Goal: Obtain resource: Obtain resource

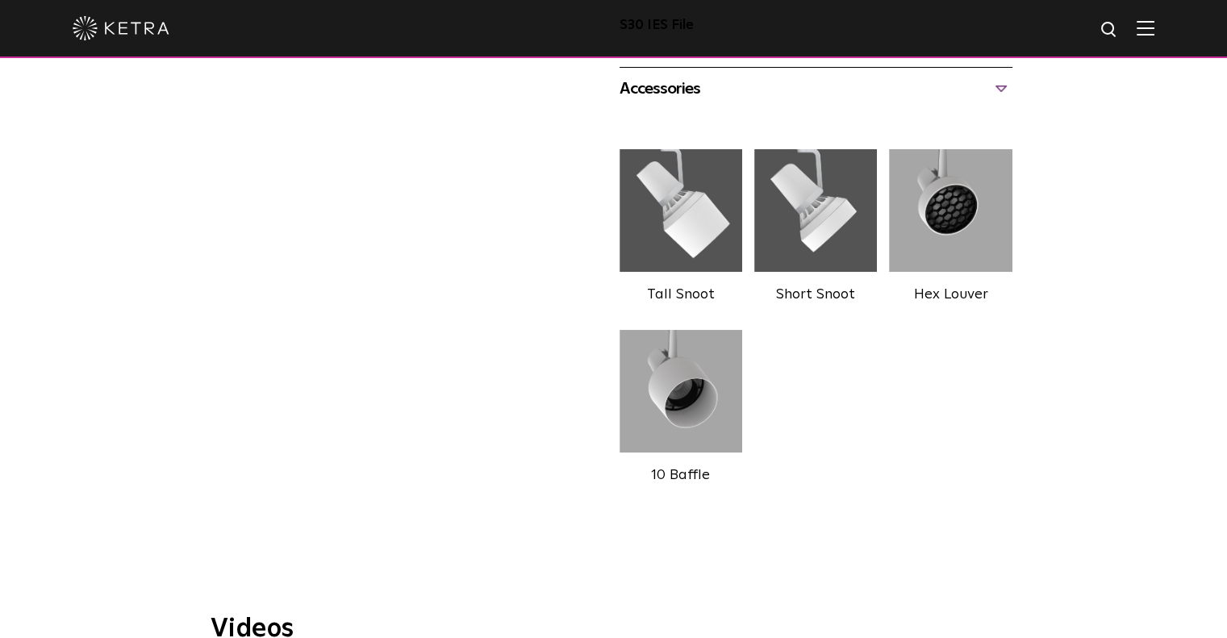
scroll to position [1410, 0]
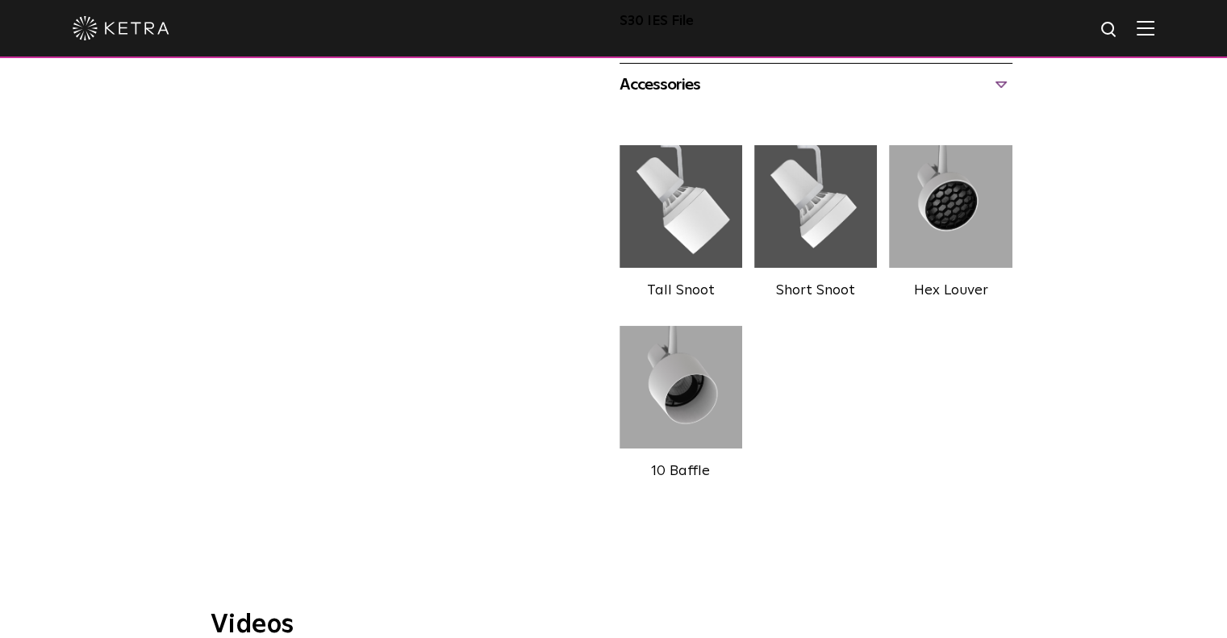
click at [843, 237] on img at bounding box center [815, 206] width 123 height 137
click at [1008, 206] on img at bounding box center [950, 206] width 123 height 137
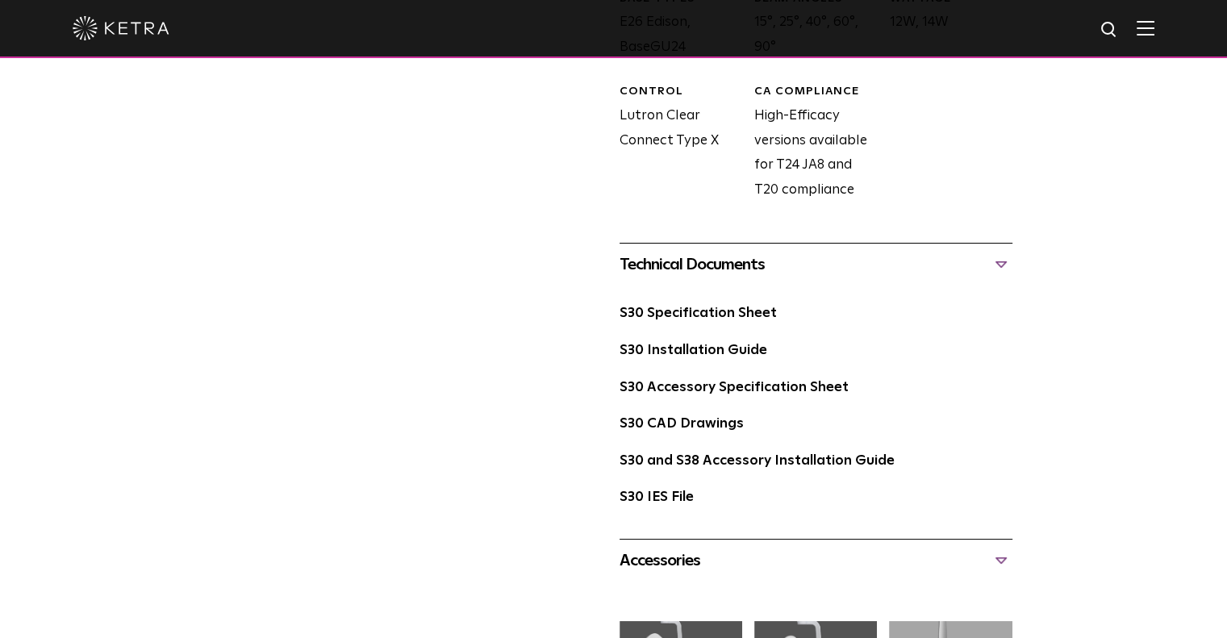
scroll to position [939, 0]
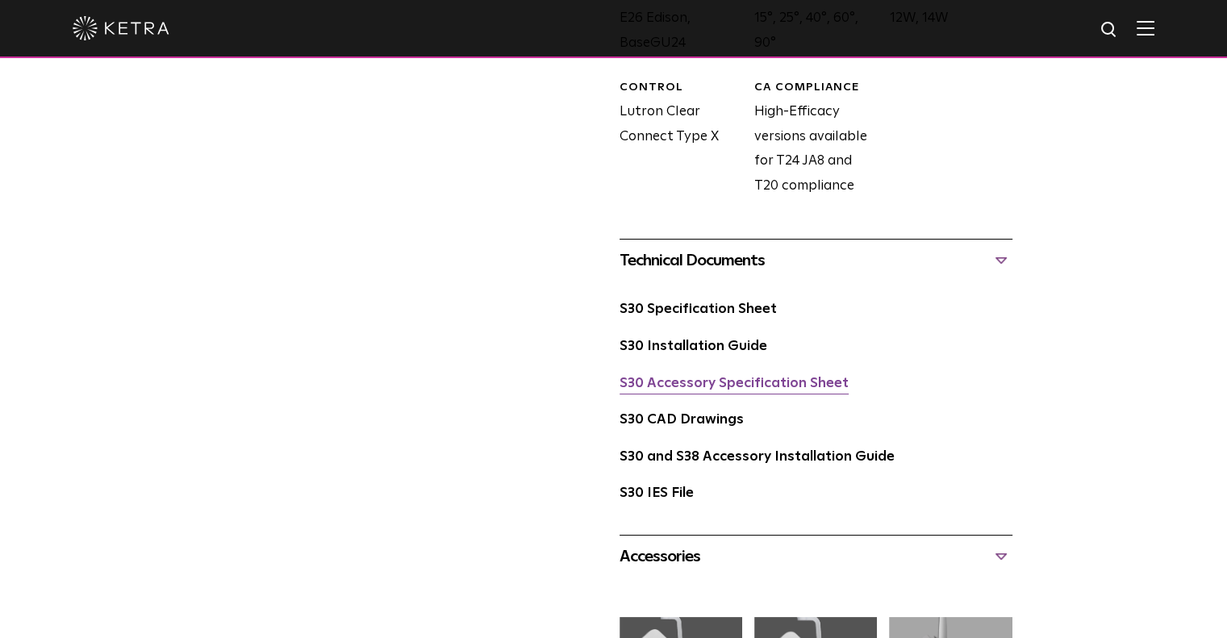
click at [727, 384] on link "S30 Accessory Specification Sheet" at bounding box center [733, 384] width 229 height 14
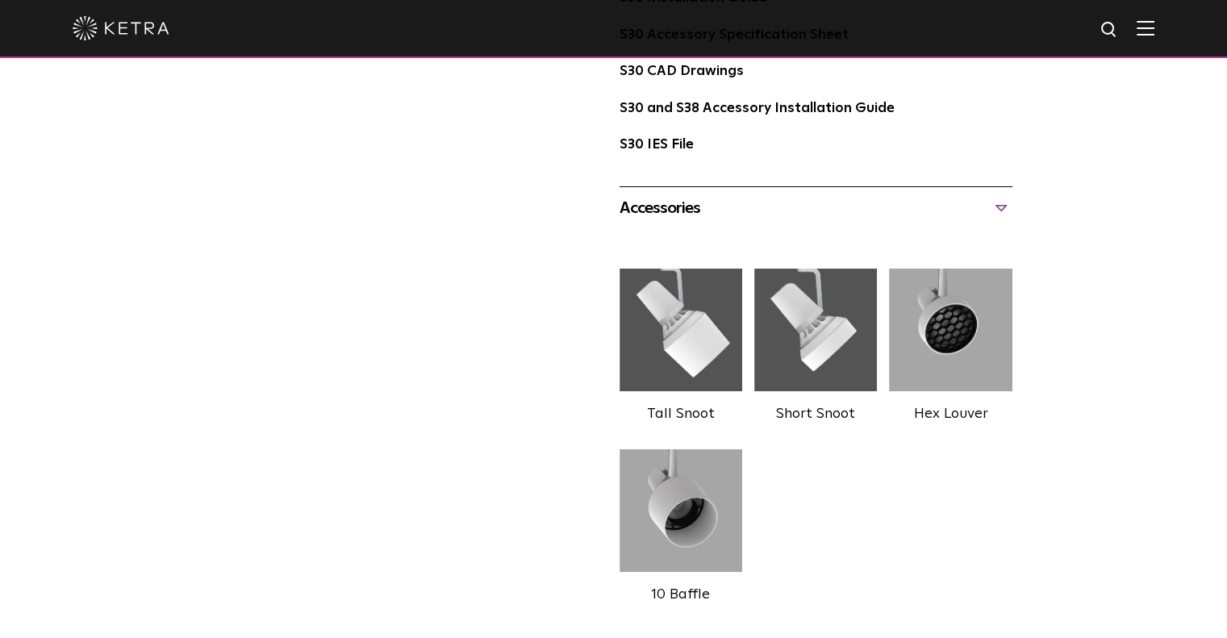
scroll to position [1294, 0]
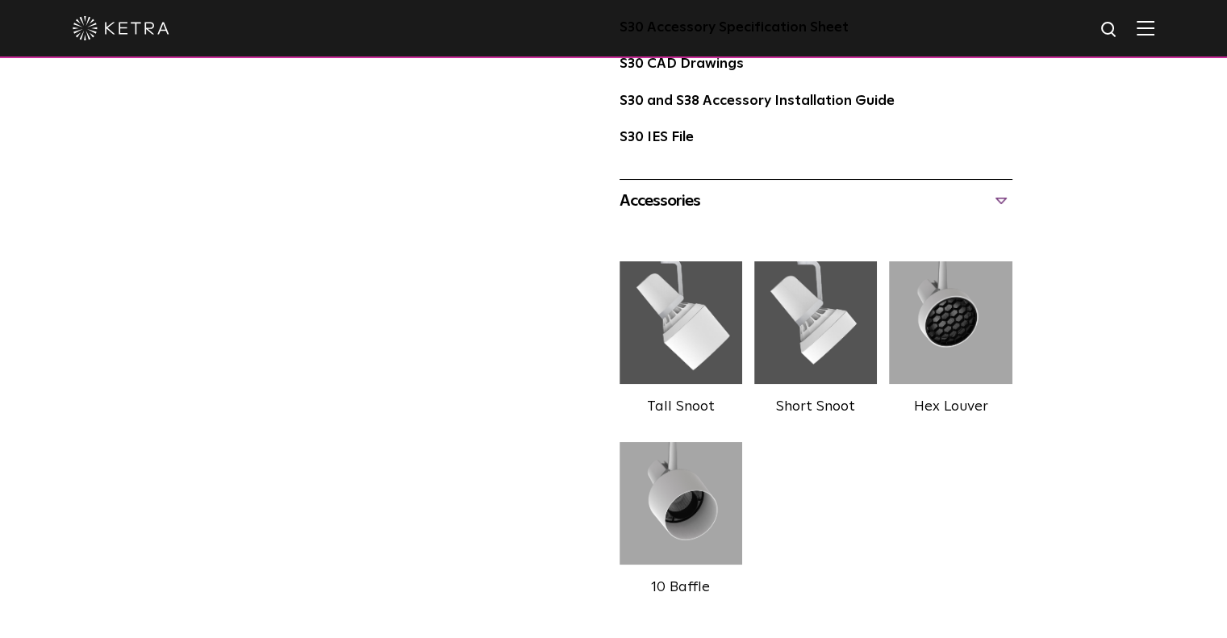
click at [666, 525] on img at bounding box center [680, 503] width 123 height 137
click at [968, 314] on img at bounding box center [950, 322] width 123 height 137
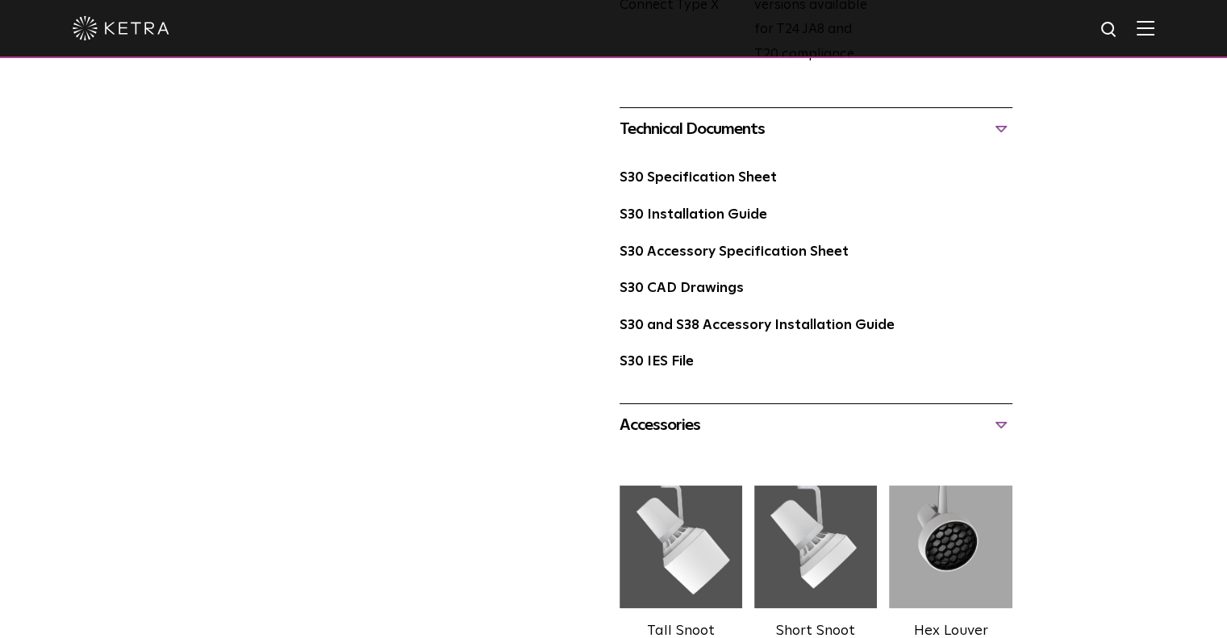
scroll to position [948, 0]
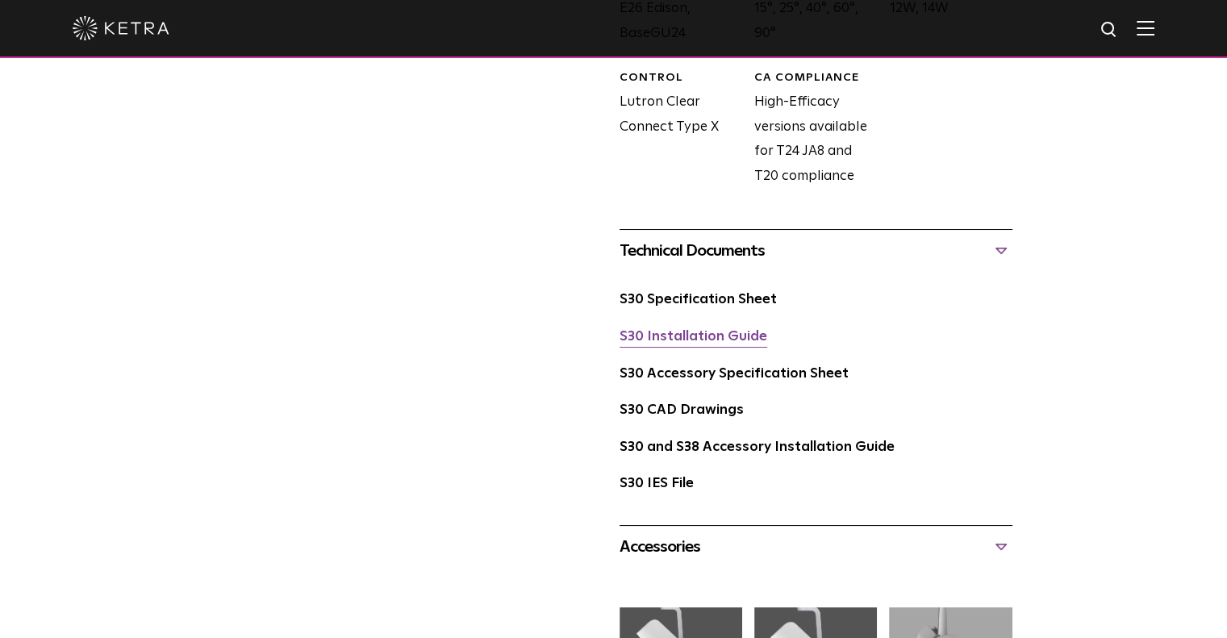
click at [683, 330] on link "S30 Installation Guide" at bounding box center [693, 337] width 148 height 14
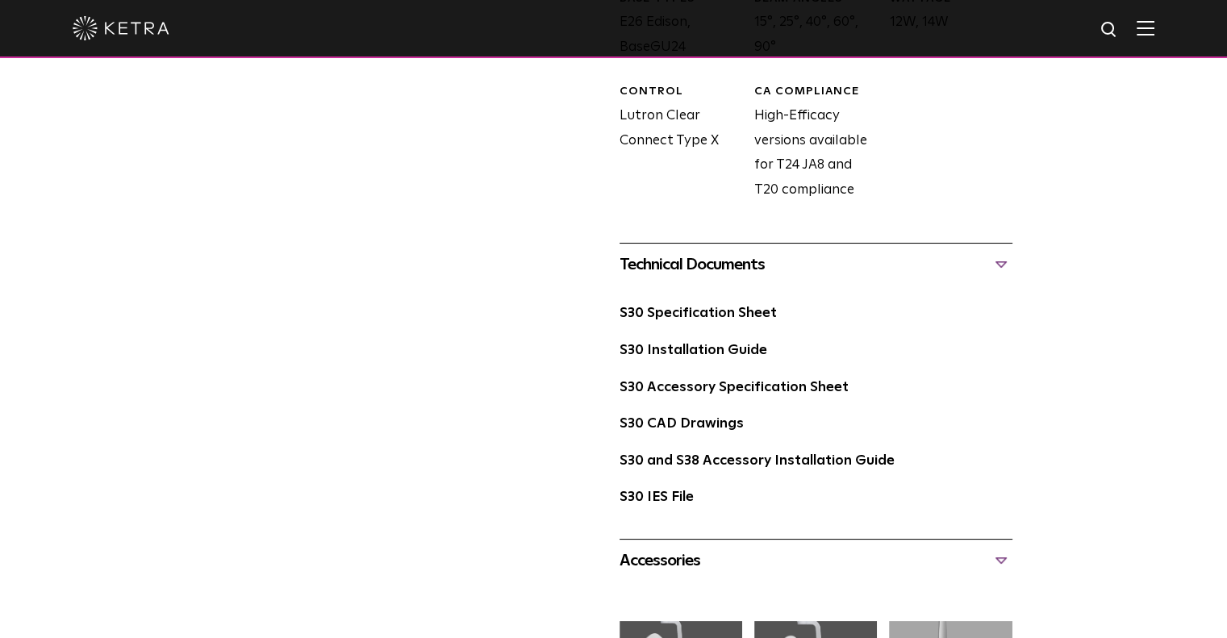
scroll to position [927, 0]
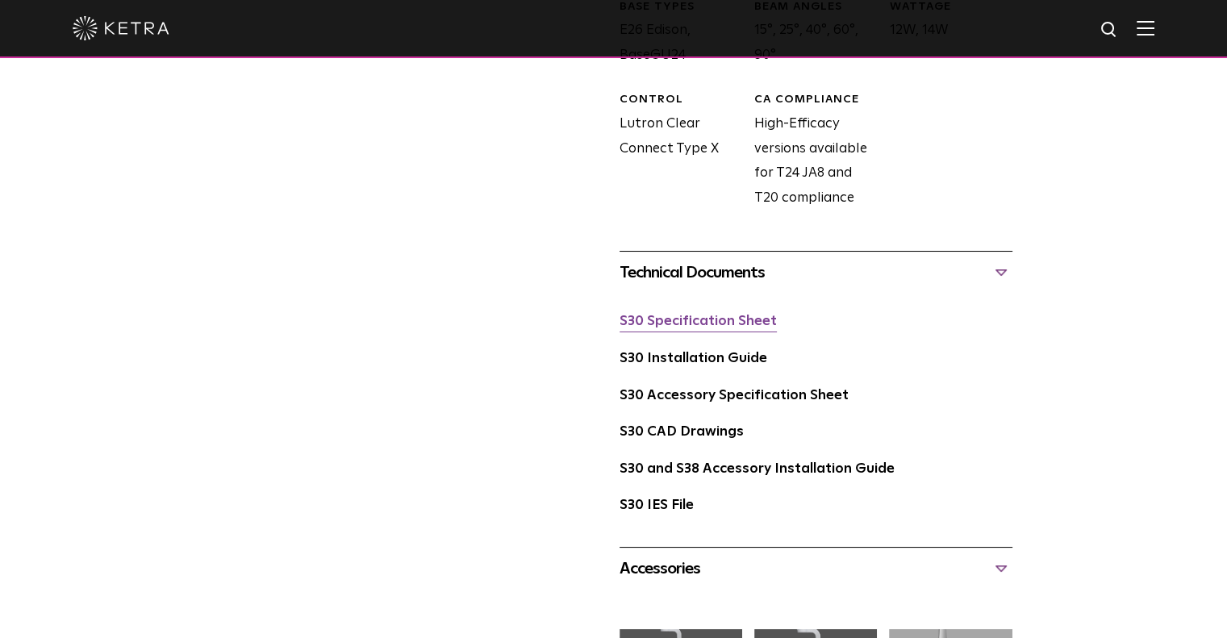
click at [750, 315] on link "S30 Specification Sheet" at bounding box center [697, 321] width 157 height 14
click at [721, 355] on link "S30 Installation Guide" at bounding box center [693, 359] width 148 height 14
drag, startPoint x: 1221, startPoint y: 260, endPoint x: 1222, endPoint y: 195, distance: 65.3
click at [1222, 195] on div "S30 Lamp Availability: Commercial & Residential Ketra’s S30 lamp is an all-enco…" at bounding box center [613, 87] width 1227 height 1792
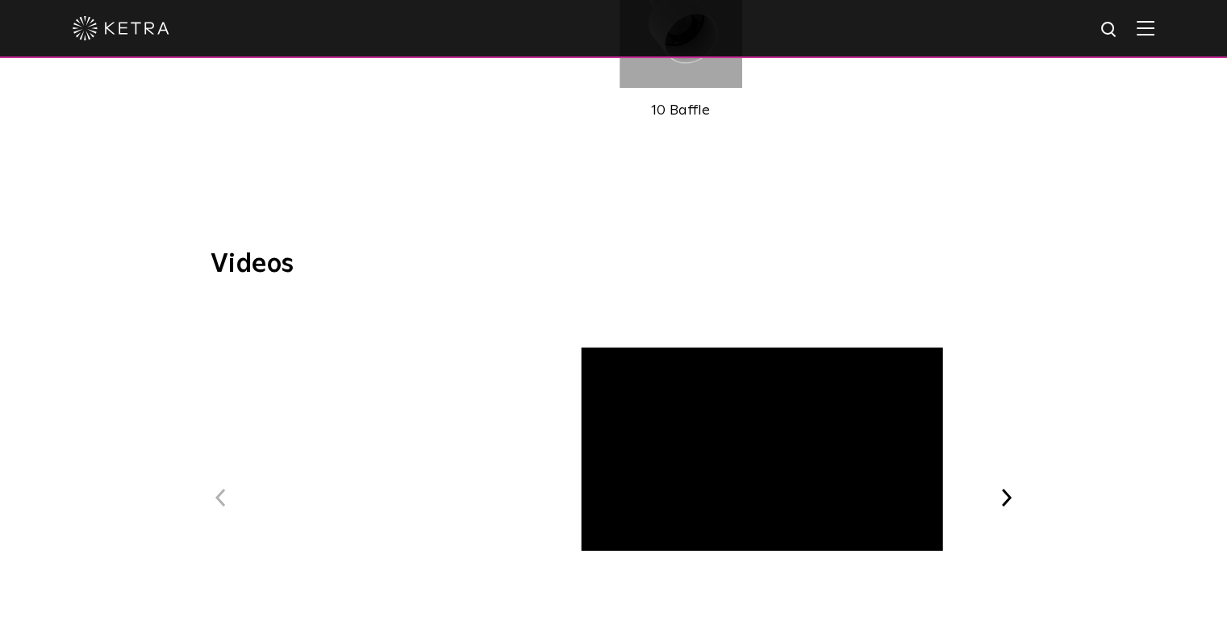
scroll to position [0, 0]
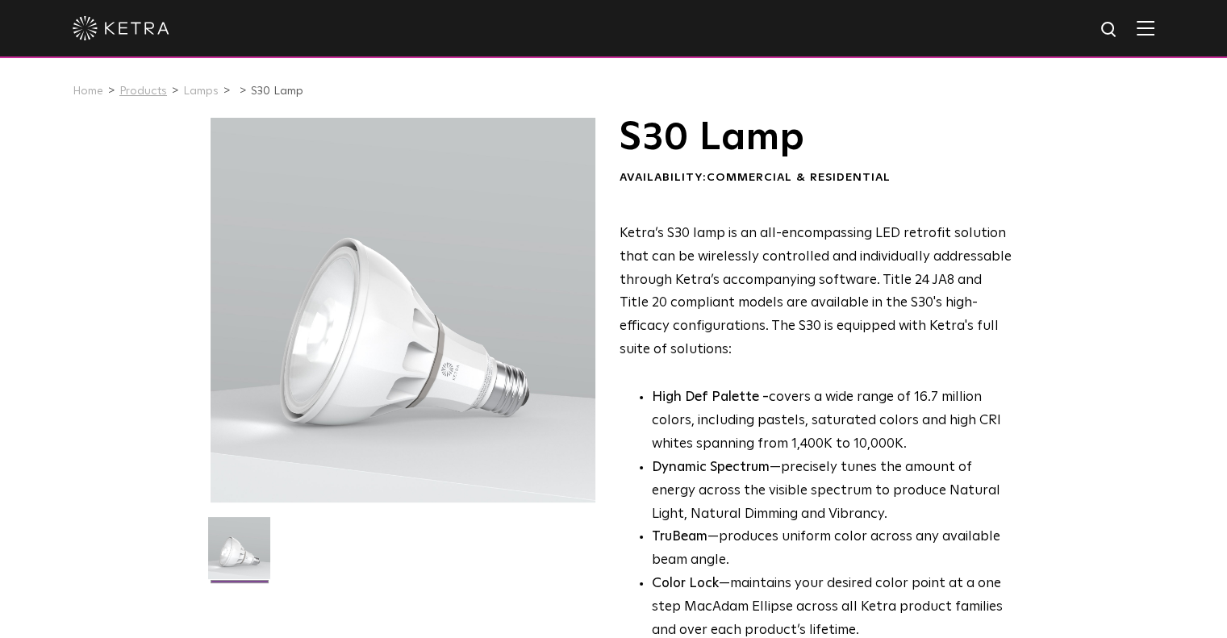
click at [140, 96] on link "Products" at bounding box center [143, 90] width 48 height 11
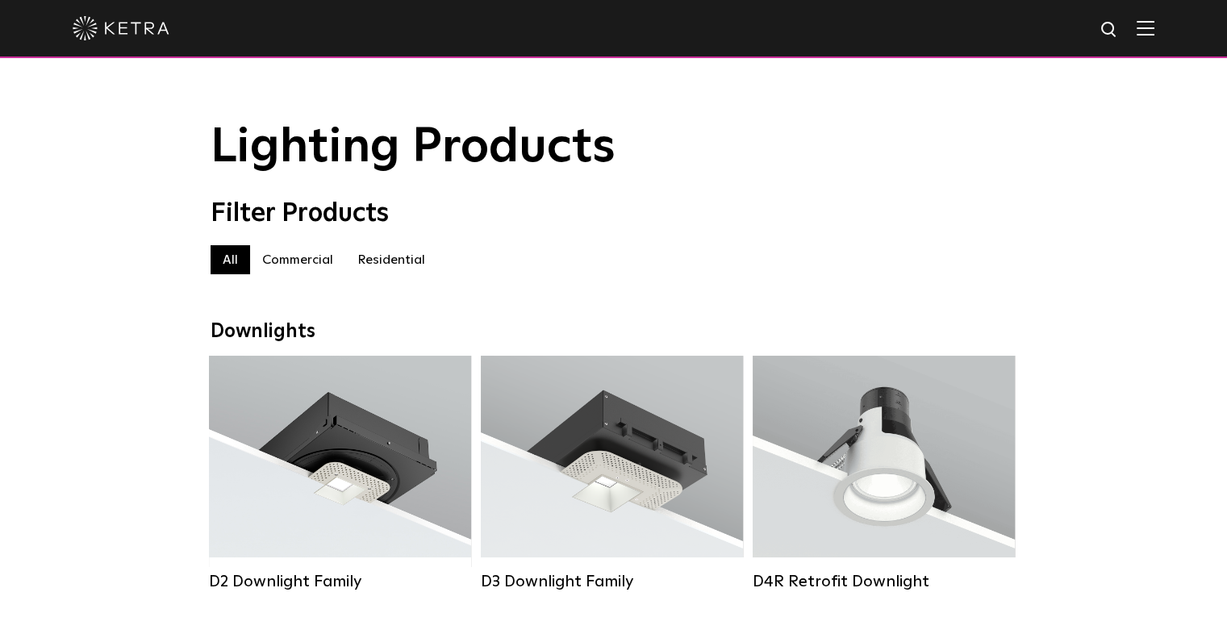
click at [300, 268] on label "Commercial" at bounding box center [297, 259] width 95 height 29
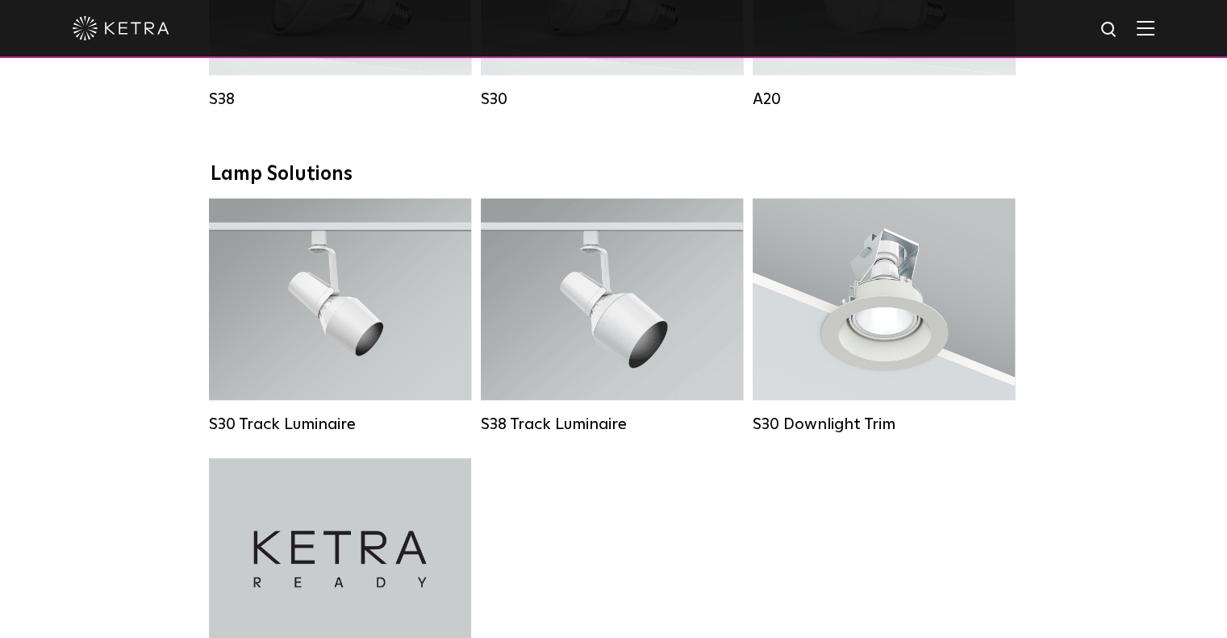
scroll to position [1396, 0]
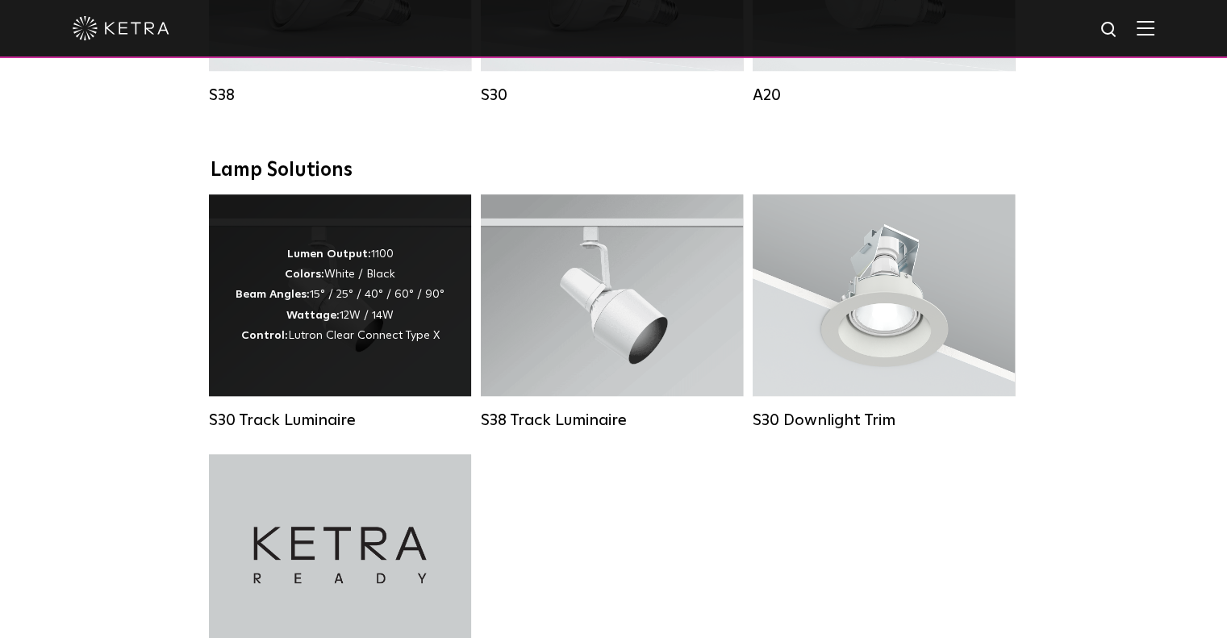
click at [321, 311] on div "Lumen Output: 1100 Colors: White / Black Beam Angles: 15° / 25° / 40° / 60° / 9…" at bounding box center [339, 295] width 209 height 102
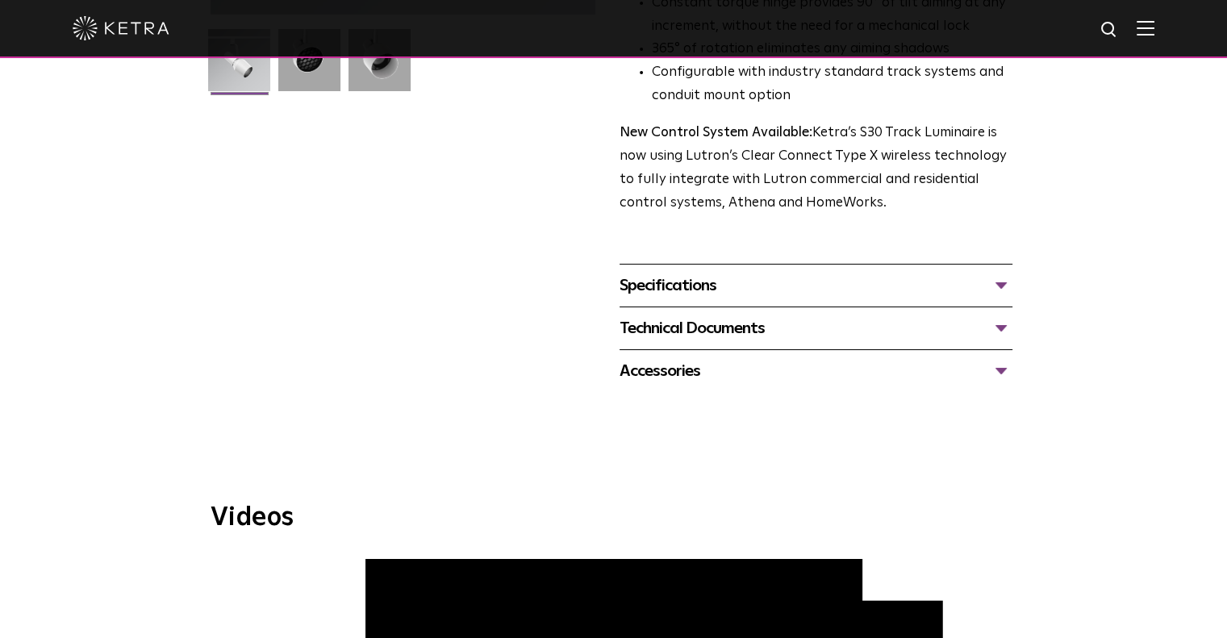
scroll to position [483, 0]
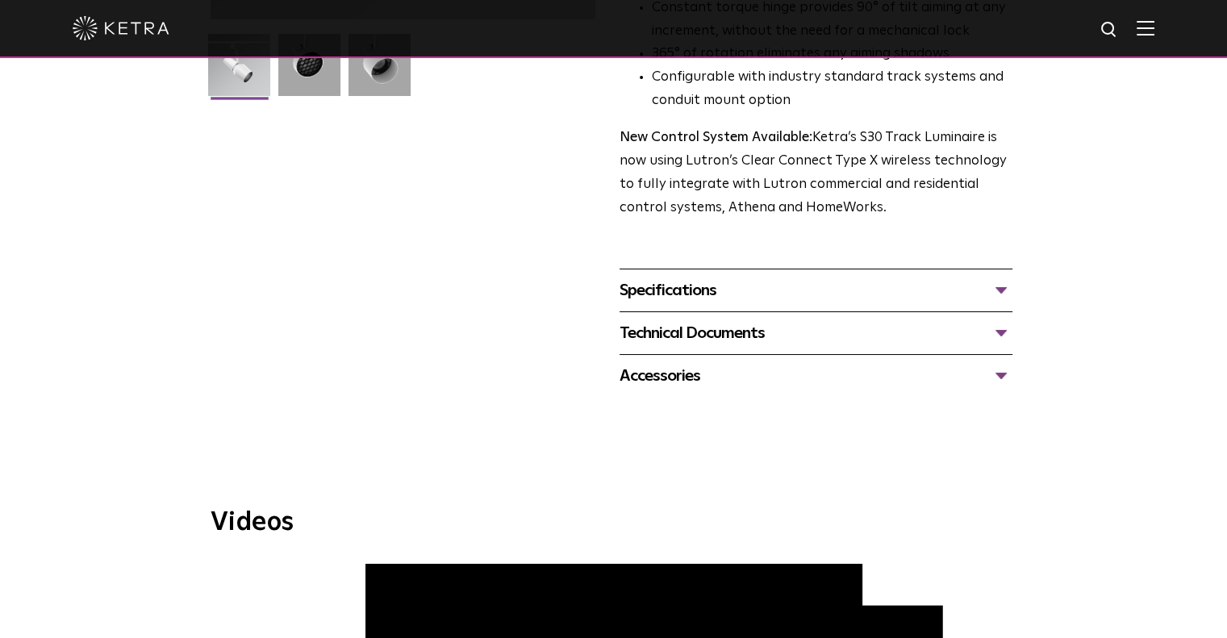
click at [726, 320] on div "Technical Documents" at bounding box center [815, 333] width 393 height 26
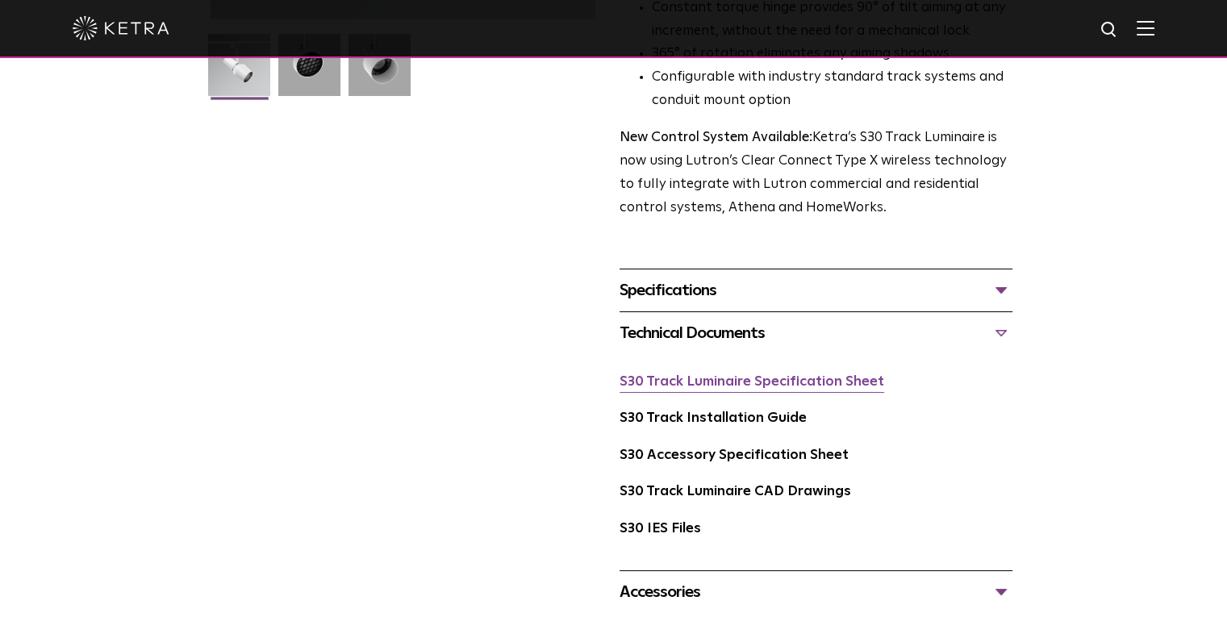
click at [756, 375] on link "S30 Track Luminaire Specification Sheet" at bounding box center [751, 382] width 265 height 14
